Goal: Information Seeking & Learning: Check status

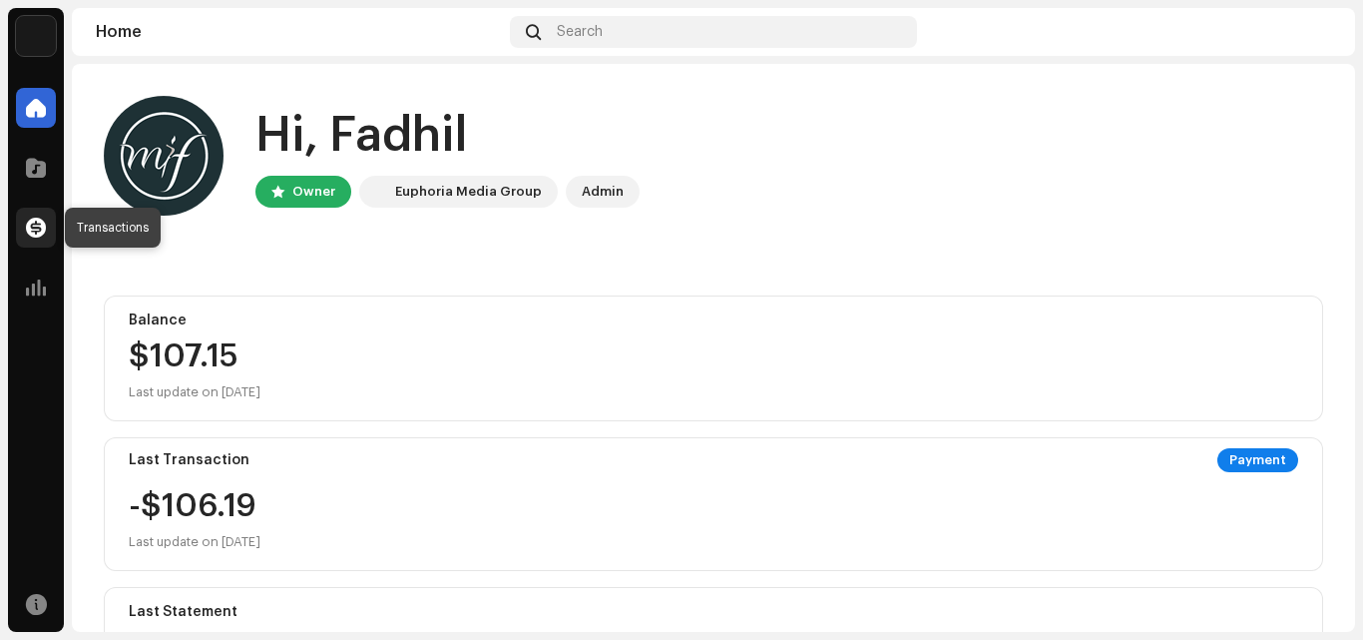
click at [26, 216] on div at bounding box center [36, 228] width 40 height 40
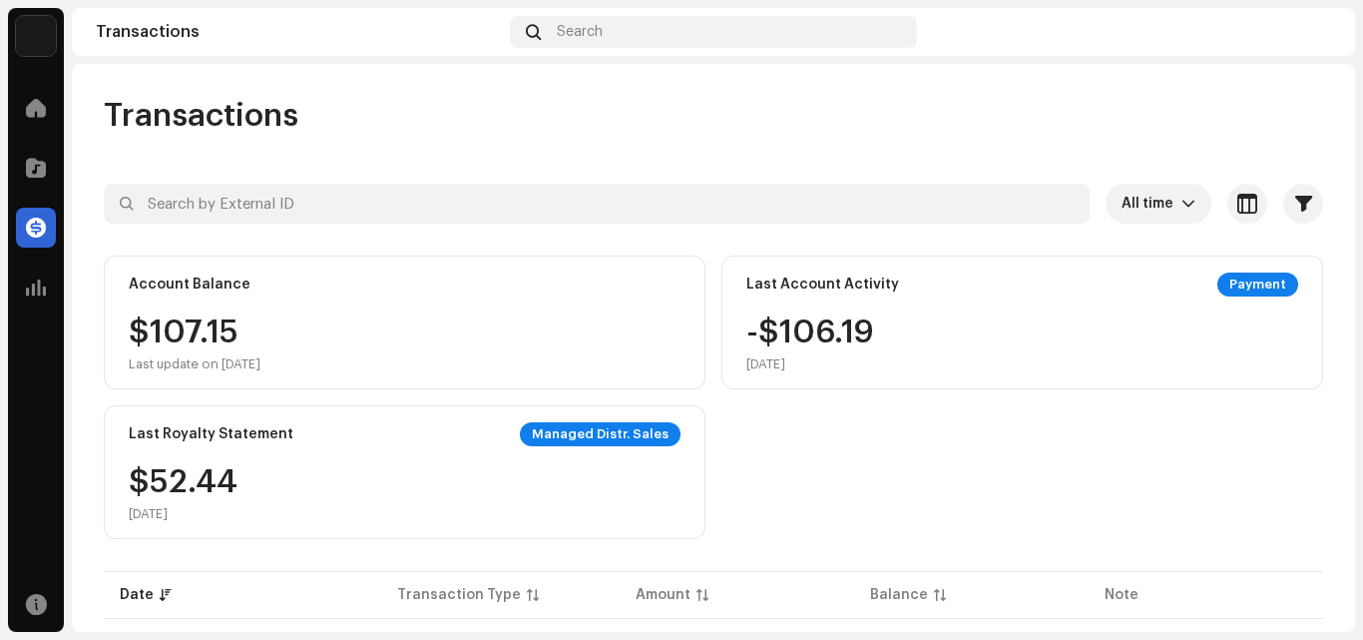
click at [1245, 279] on div "Payment" at bounding box center [1257, 284] width 81 height 24
click at [779, 319] on div "-$106.19 [DATE]" at bounding box center [810, 344] width 128 height 56
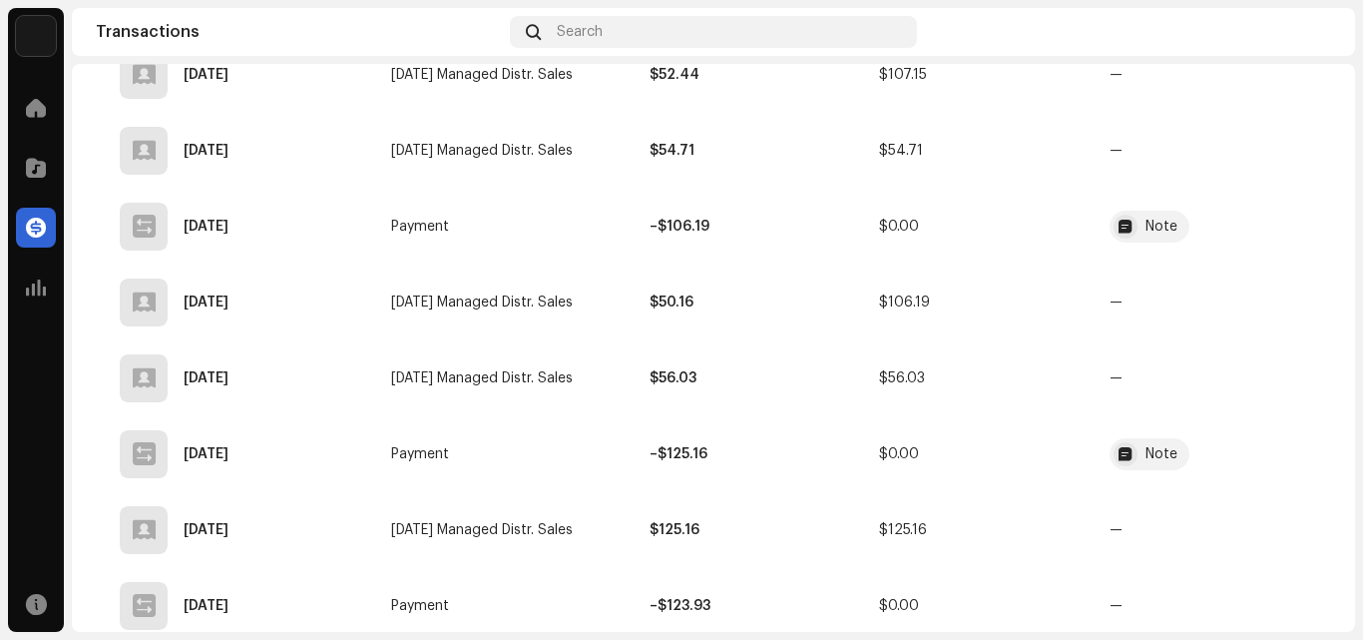
scroll to position [399, 0]
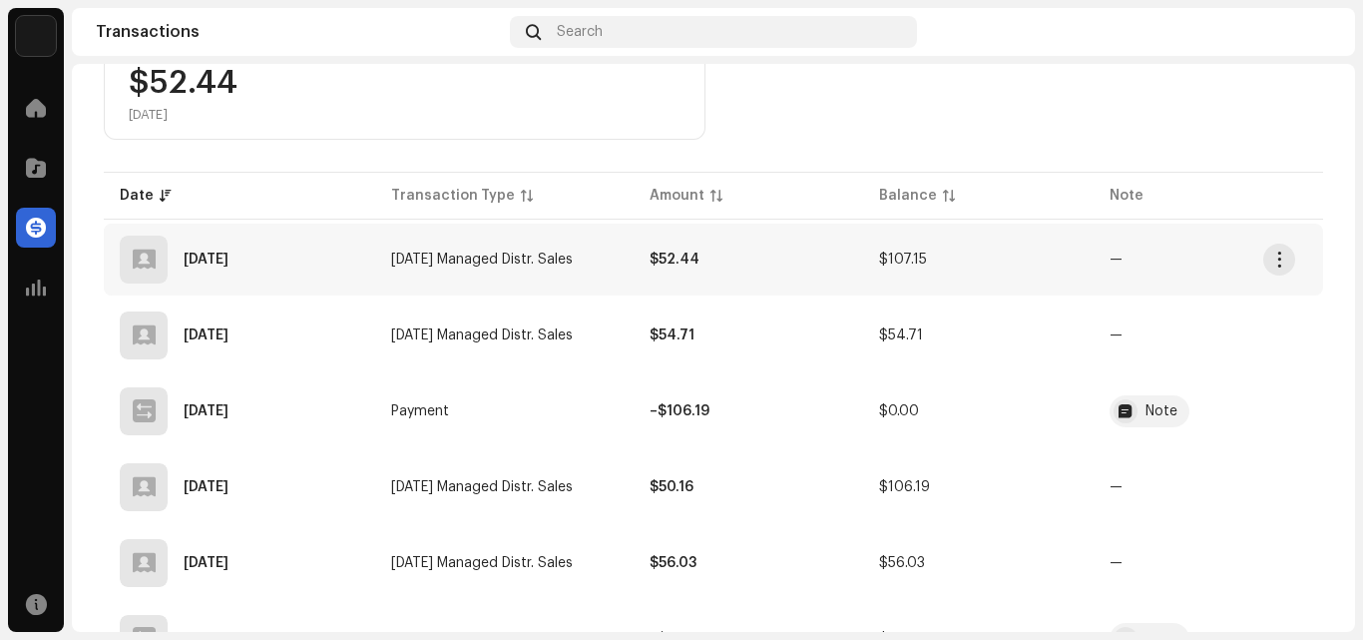
click at [1068, 263] on td "$107.15" at bounding box center [977, 260] width 229 height 72
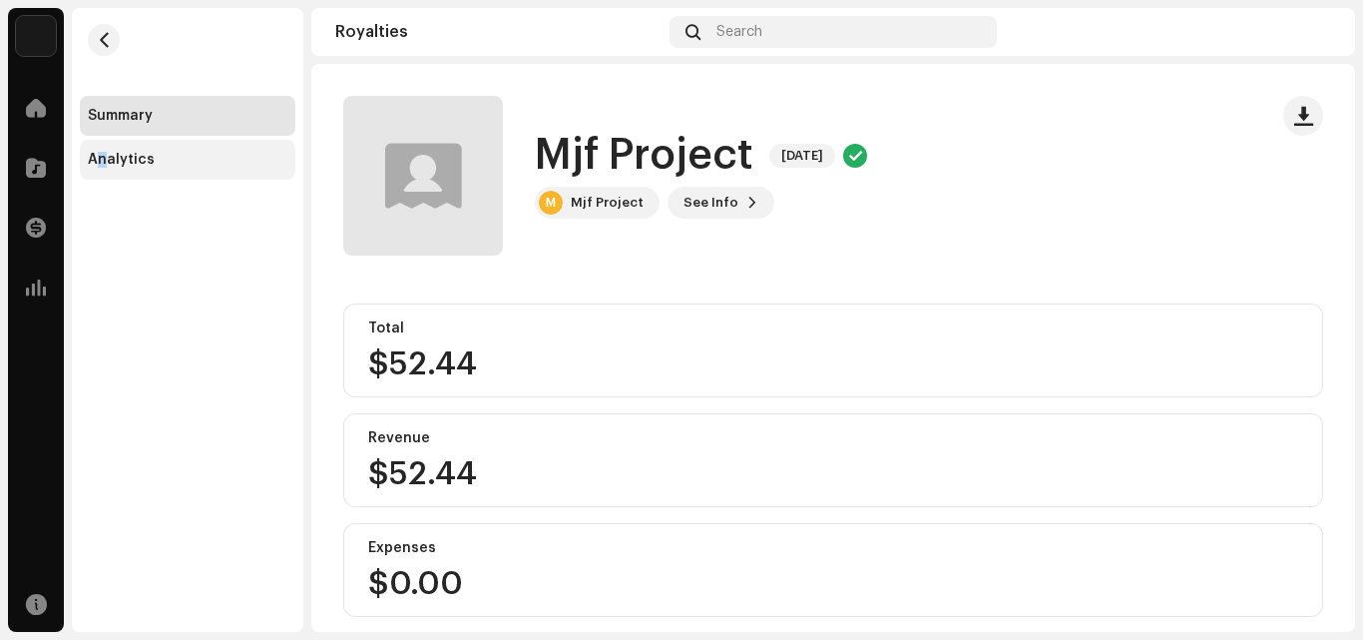
click at [105, 155] on div "Analytics" at bounding box center [121, 160] width 67 height 16
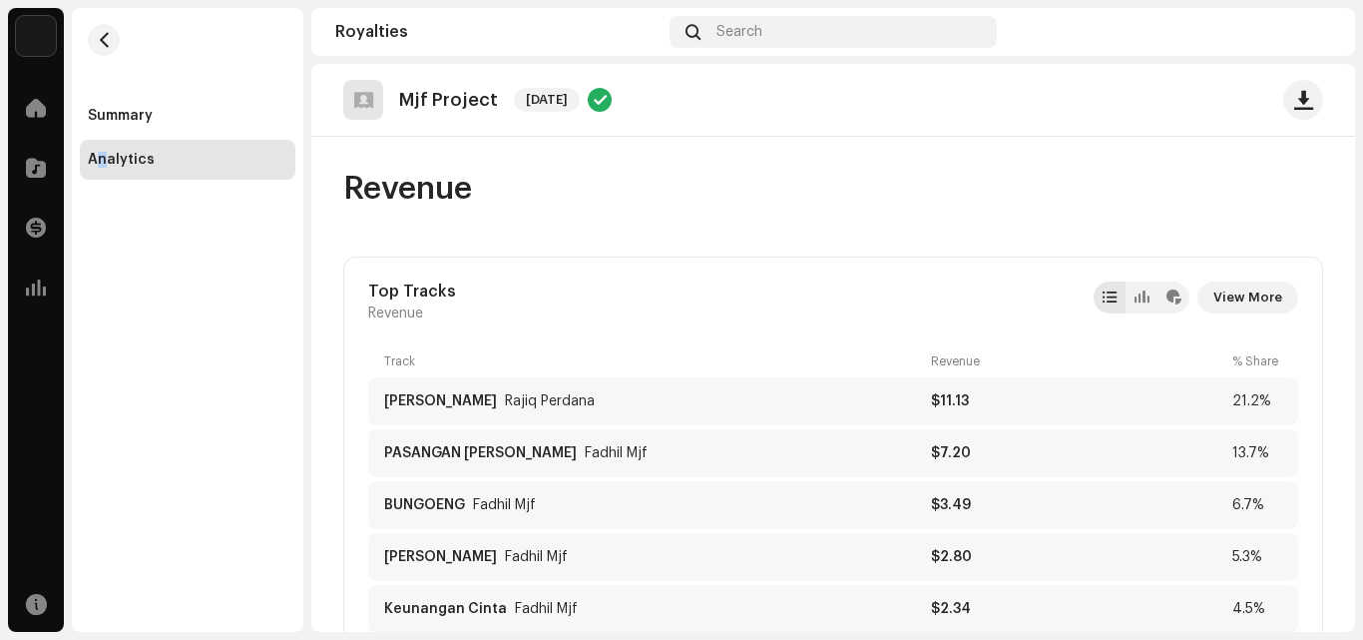
drag, startPoint x: 1362, startPoint y: 116, endPoint x: 1361, endPoint y: 151, distance: 34.9
click at [1361, 151] on div "Mjf Project Home Catalog Transactions Analytics Resources Summary Analytics Roy…" at bounding box center [681, 320] width 1363 height 640
click at [193, 416] on div "Summary Analytics" at bounding box center [187, 320] width 231 height 624
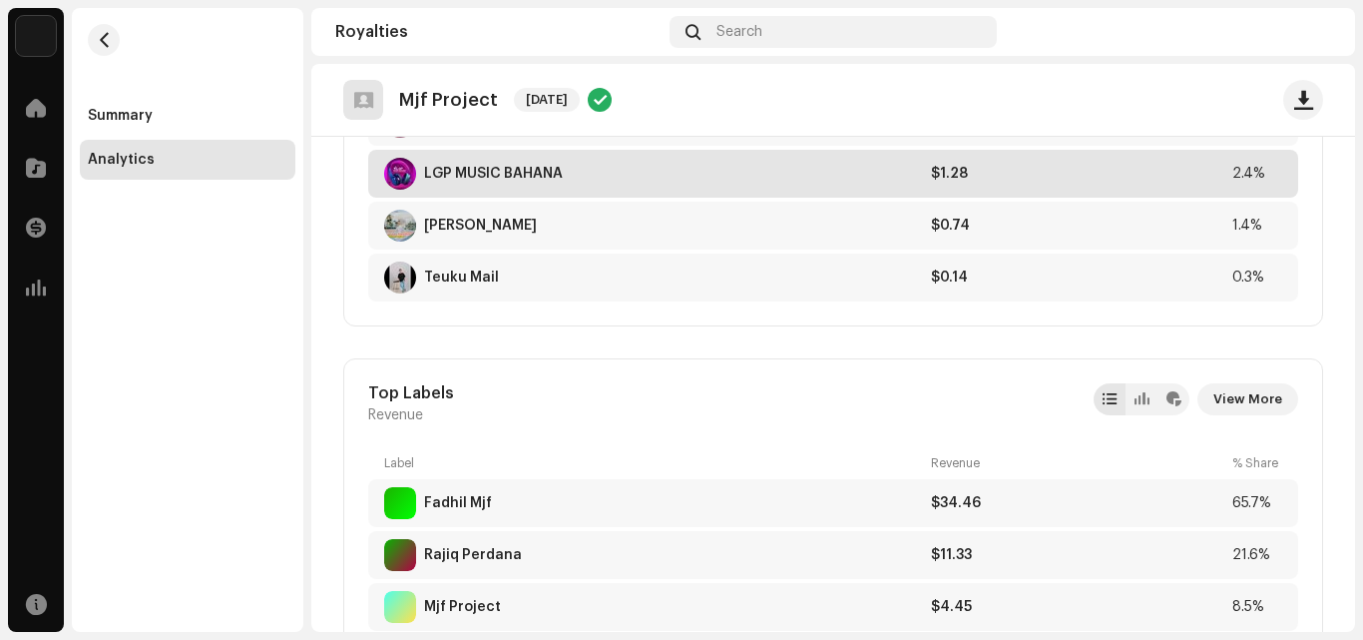
scroll to position [798, 0]
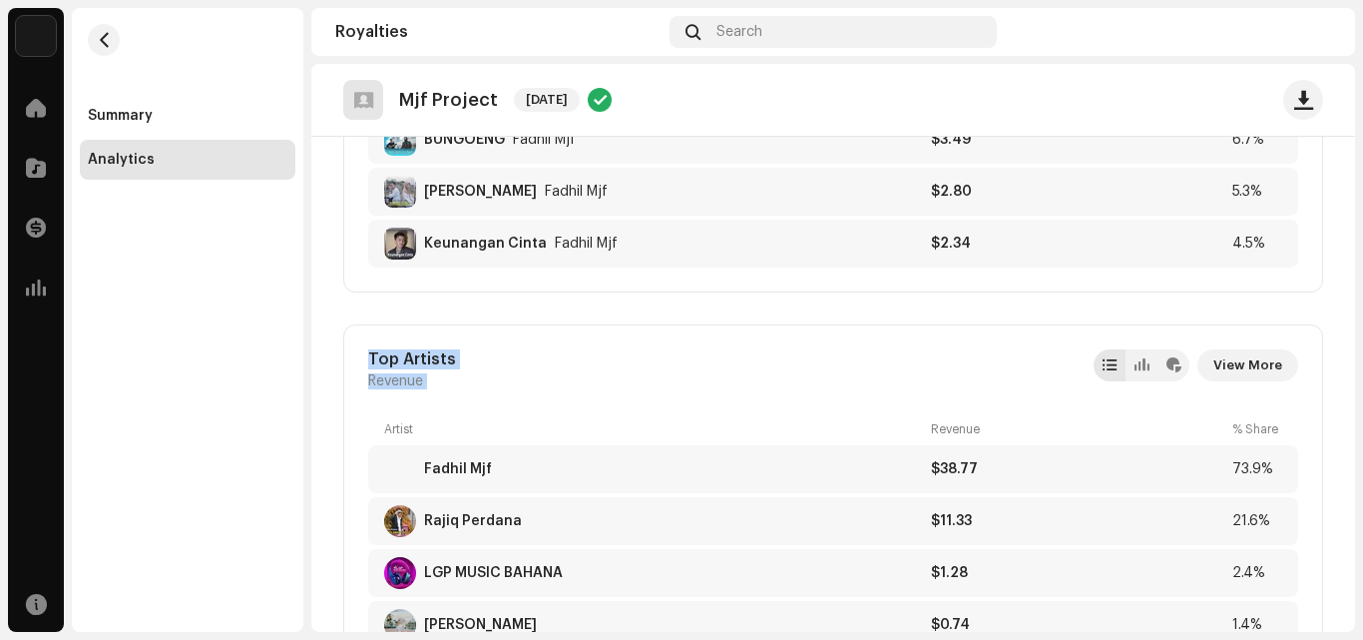
drag, startPoint x: 1355, startPoint y: 278, endPoint x: 1354, endPoint y: 320, distance: 41.9
click at [1354, 320] on div "Mjf Project Home Catalog Transactions Analytics Resources Summary Analytics Roy…" at bounding box center [681, 320] width 1363 height 640
click at [242, 495] on div "Summary Analytics" at bounding box center [187, 320] width 231 height 624
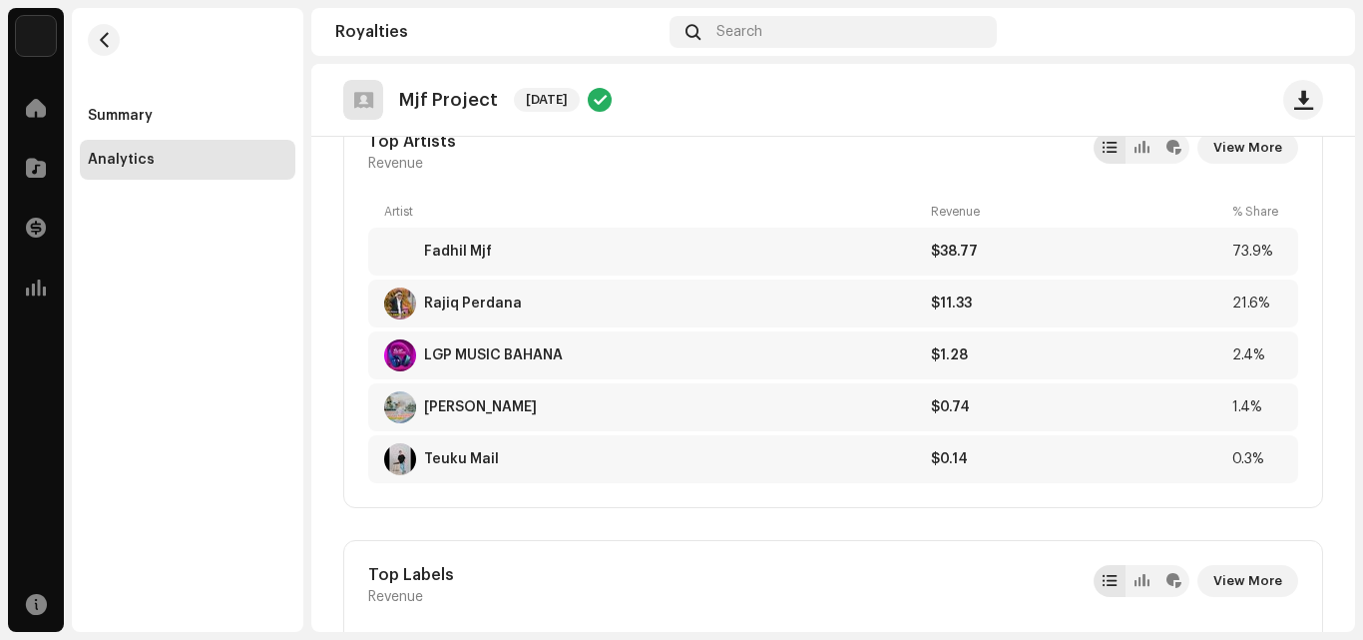
scroll to position [988, 0]
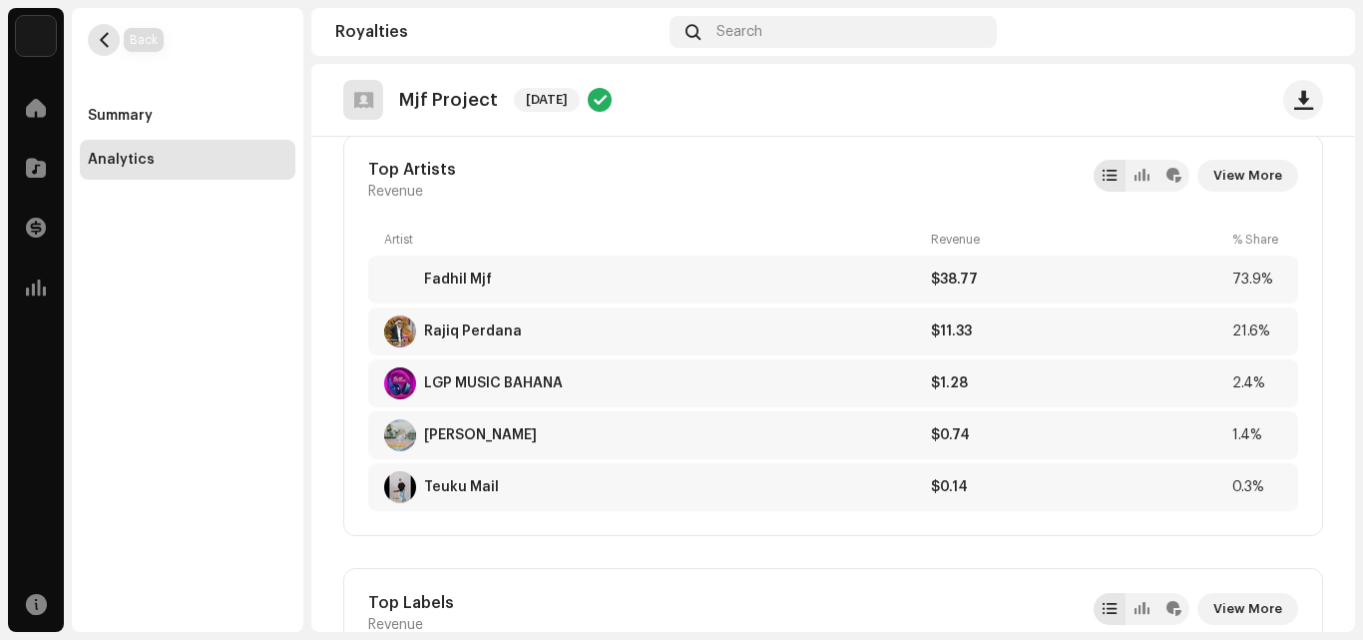
click at [102, 39] on span "button" at bounding box center [104, 40] width 15 height 16
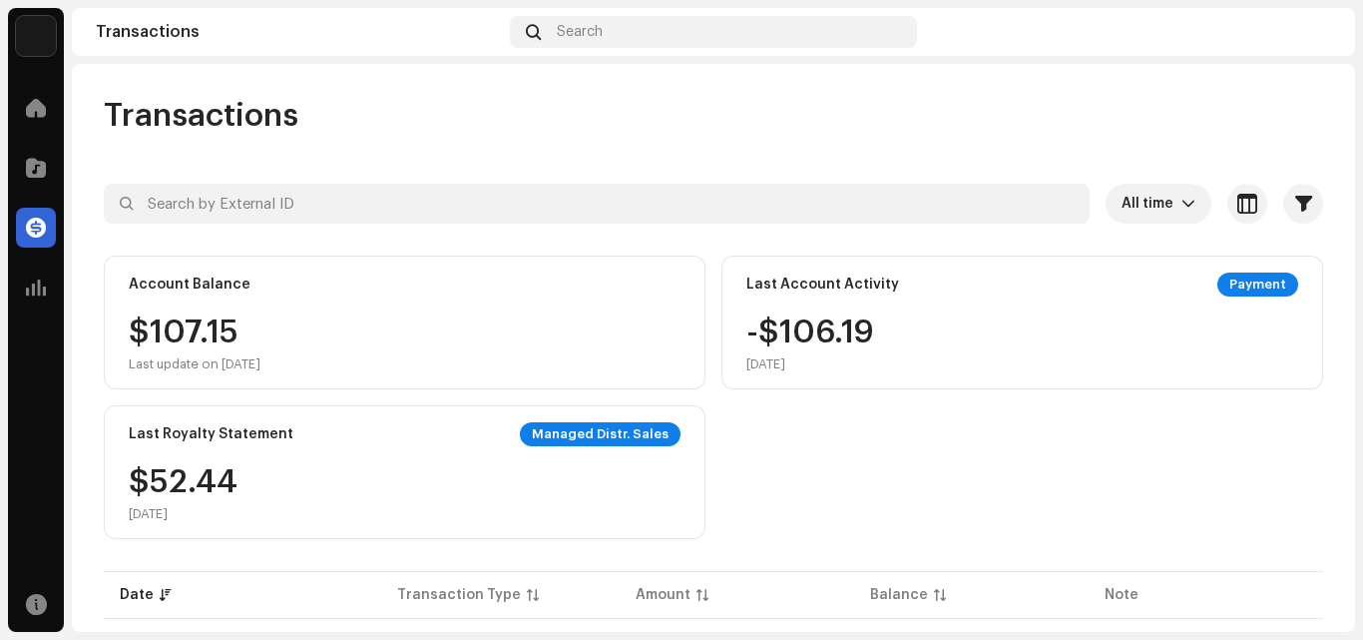
scroll to position [0, 40]
